Goal: Find specific page/section: Find specific page/section

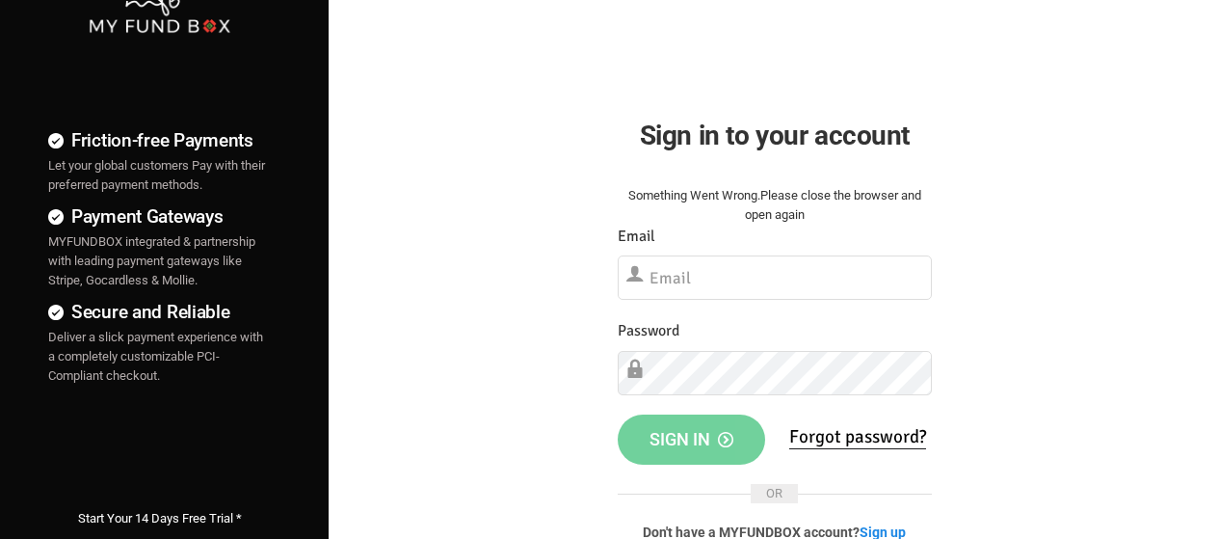
scroll to position [96, 0]
click at [772, 271] on input "text" at bounding box center [775, 276] width 314 height 44
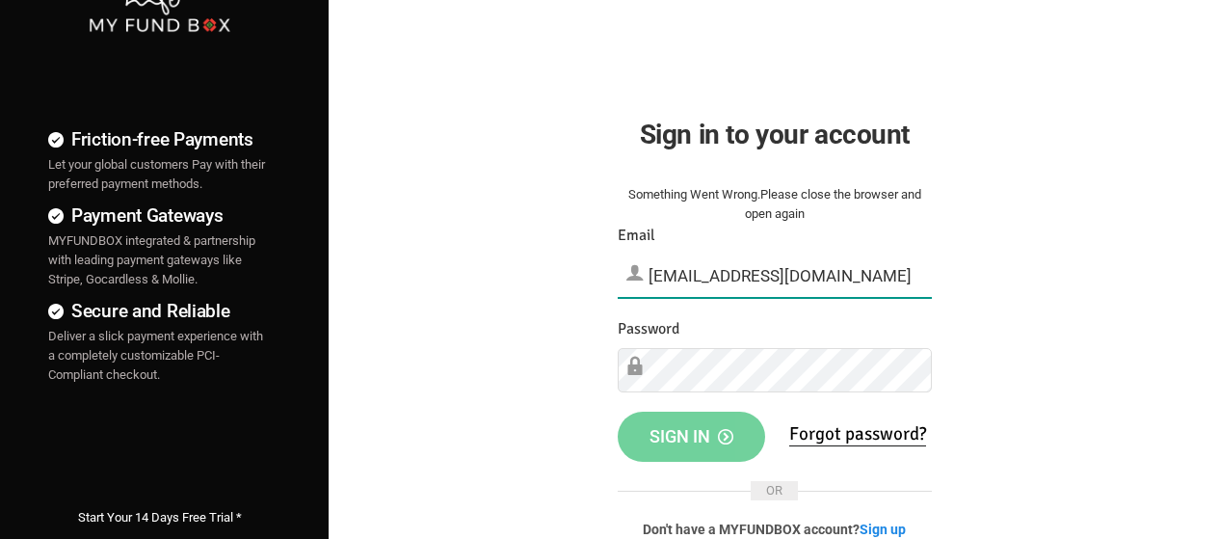
type input "[EMAIL_ADDRESS][DOMAIN_NAME]"
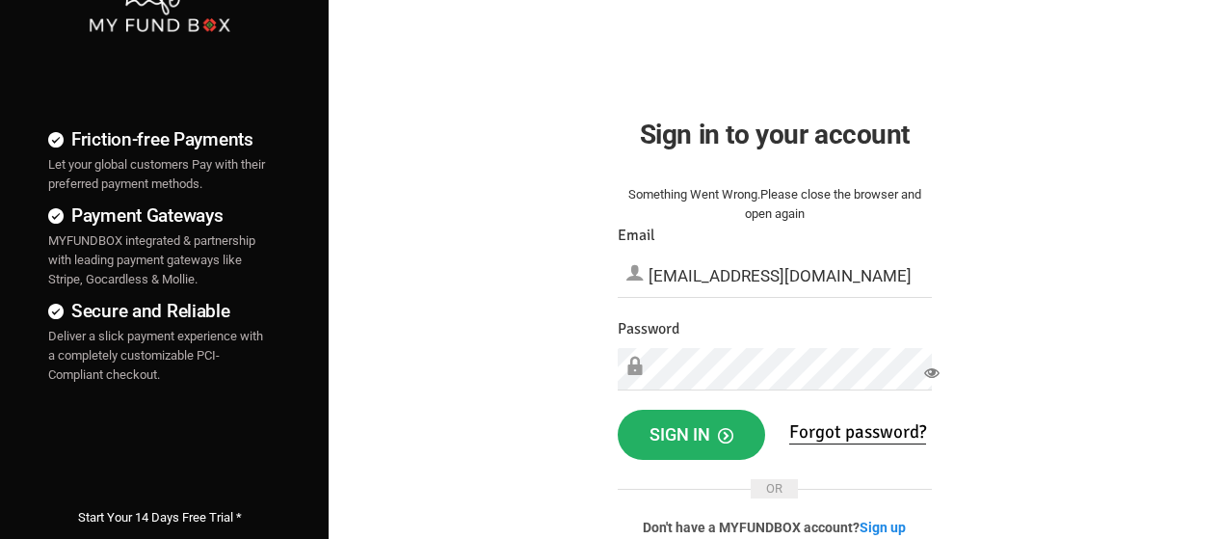
click at [692, 439] on span "Sign in" at bounding box center [691, 434] width 84 height 20
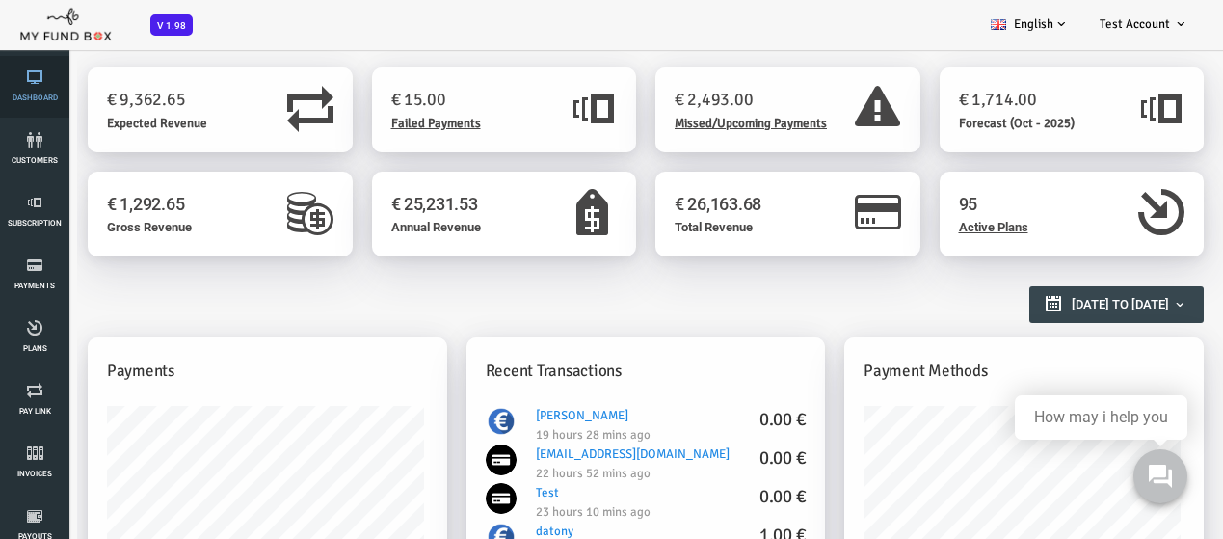
click at [48, 78] on icon at bounding box center [35, 76] width 58 height 15
click at [34, 133] on icon at bounding box center [35, 139] width 58 height 15
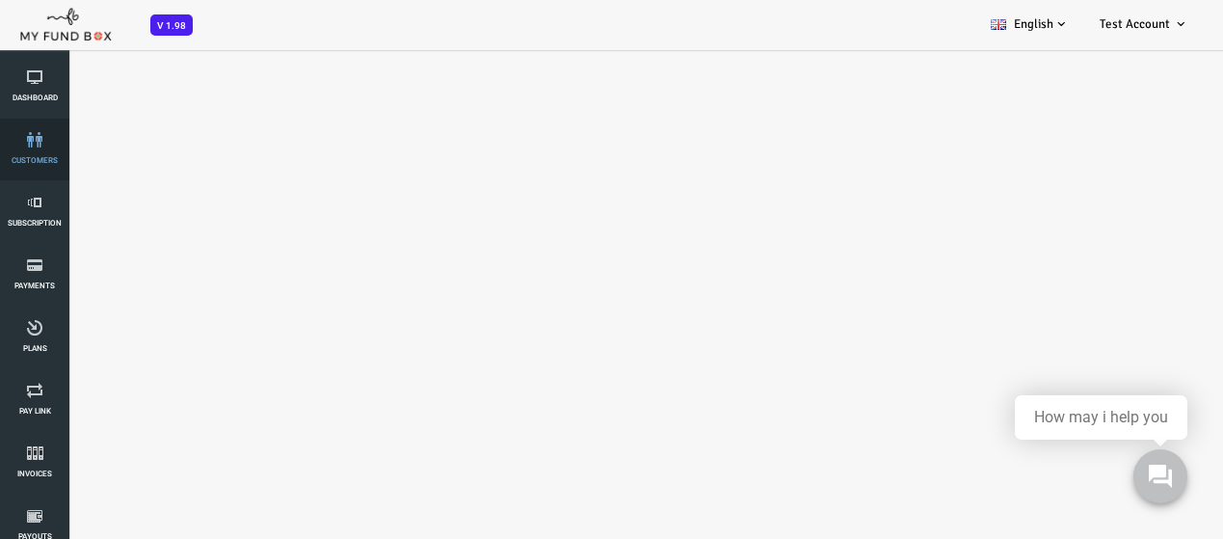
select select "100"
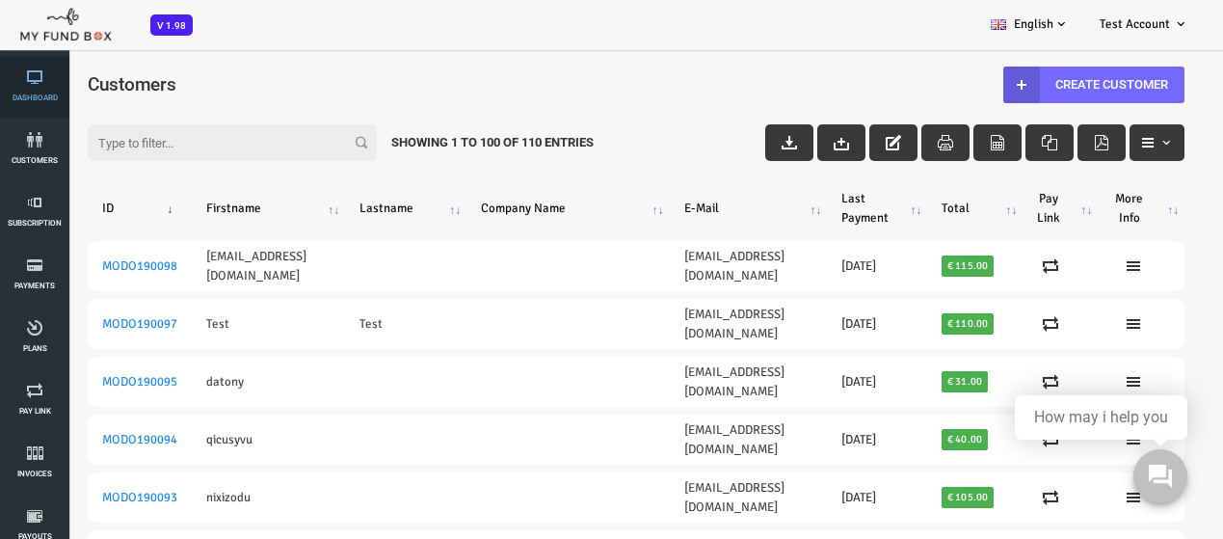
click at [0, 0] on span "Dashboard" at bounding box center [0, 0] width 0 height 0
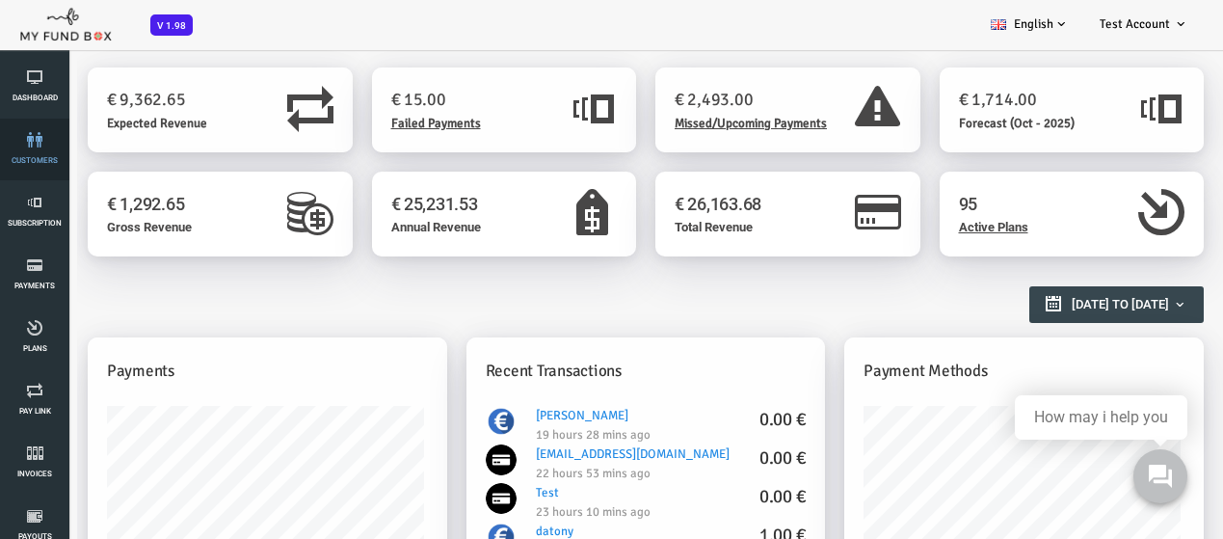
click at [25, 167] on link "customers" at bounding box center [35, 150] width 58 height 62
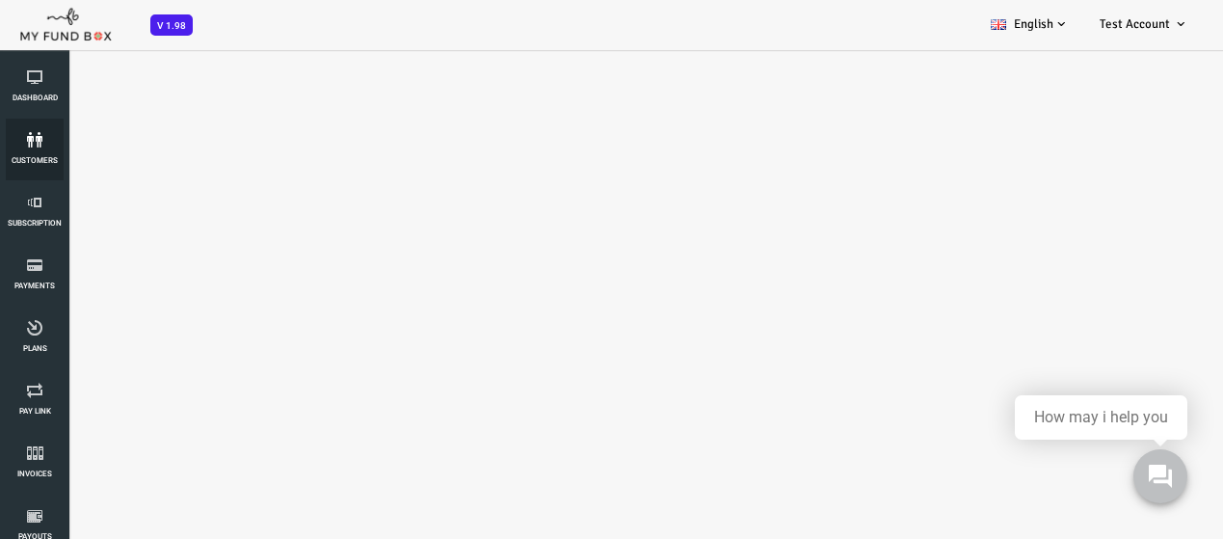
select select "100"
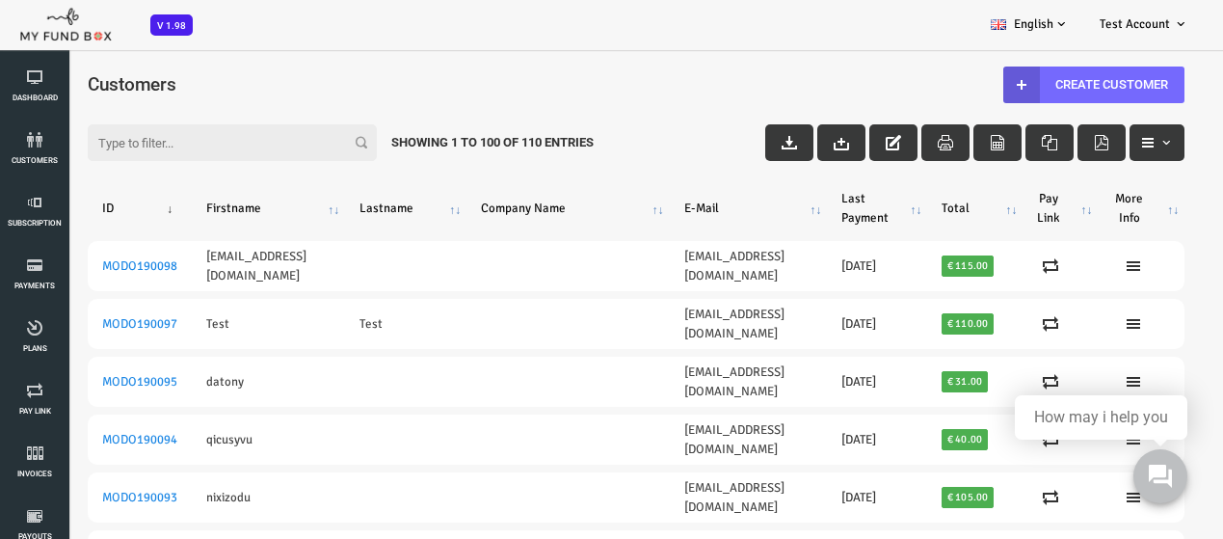
click at [147, 118] on div "Filter: Showing 1 to 100 of 110 Entries" at bounding box center [586, 124] width 1135 height 52
click at [147, 138] on input "Filter:" at bounding box center [183, 142] width 289 height 37
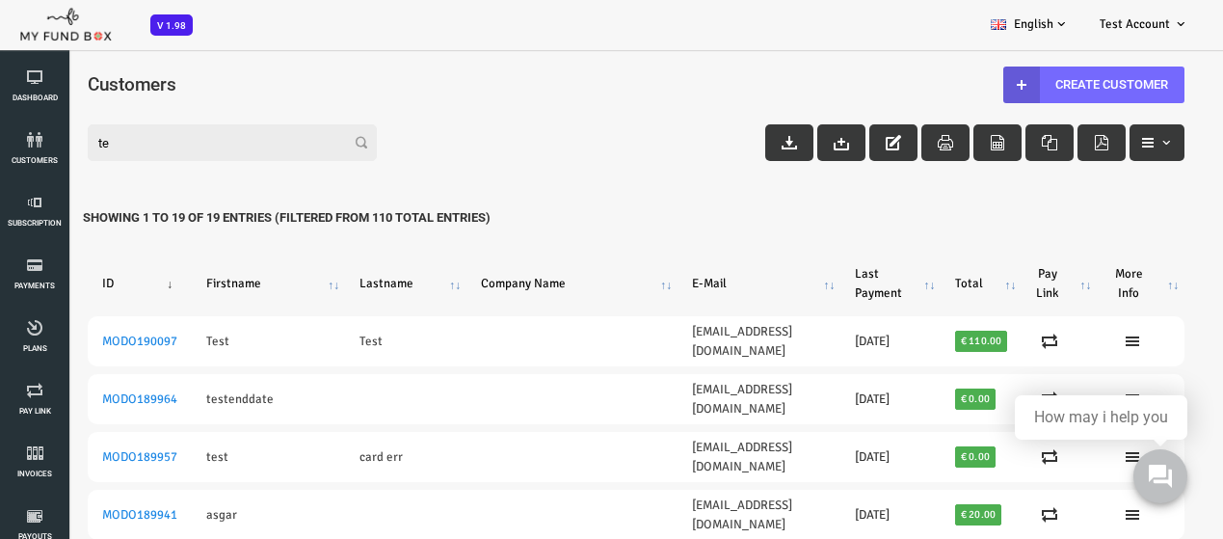
type input "t"
